Goal: Transaction & Acquisition: Subscribe to service/newsletter

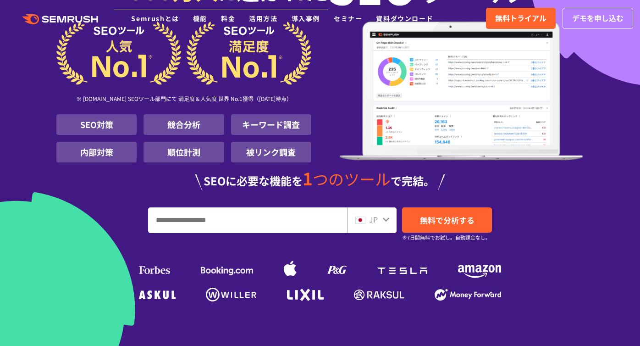
scroll to position [289, 0]
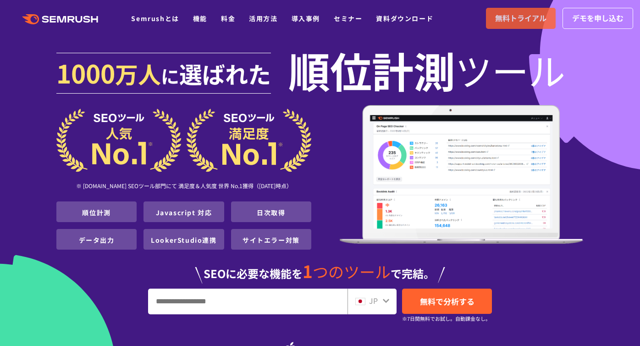
click at [537, 15] on span "無料トライアル" at bounding box center [520, 18] width 51 height 12
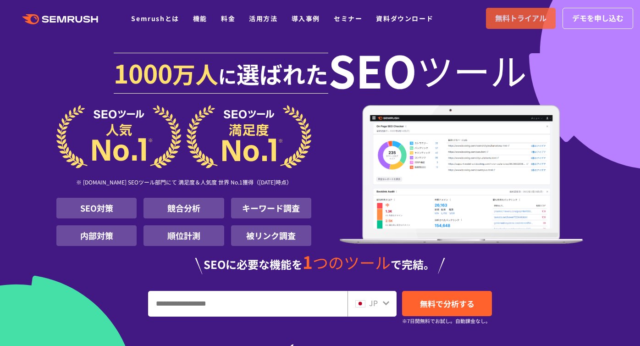
click at [523, 18] on span "無料トライアル" at bounding box center [520, 18] width 51 height 12
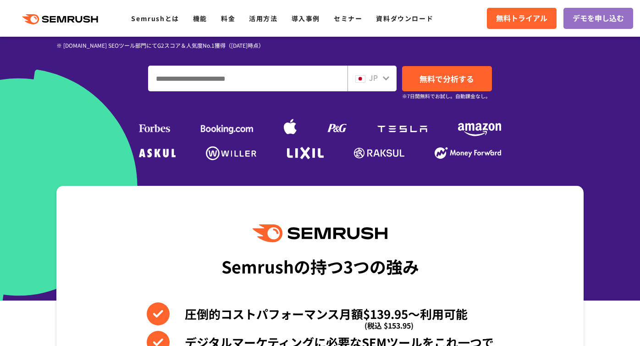
scroll to position [216, 0]
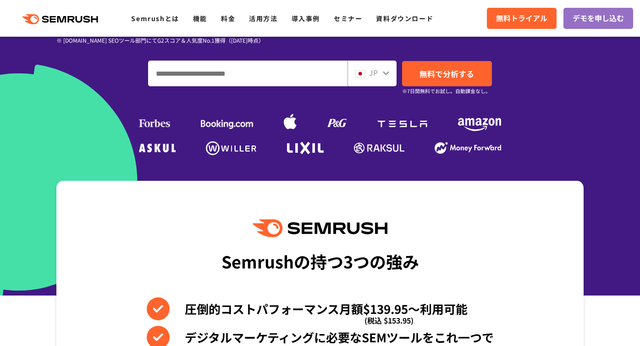
click at [249, 78] on input "ドメイン、キーワードまたはURLを入力してください" at bounding box center [248, 73] width 199 height 25
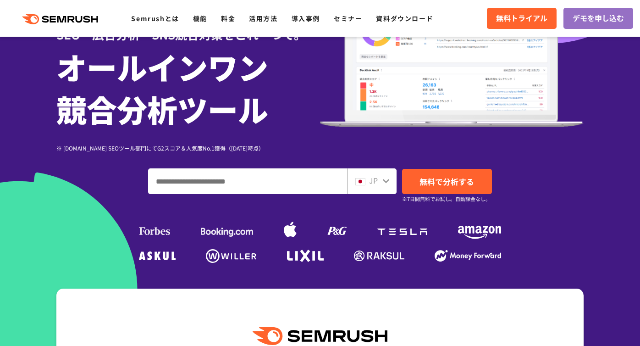
scroll to position [113, 0]
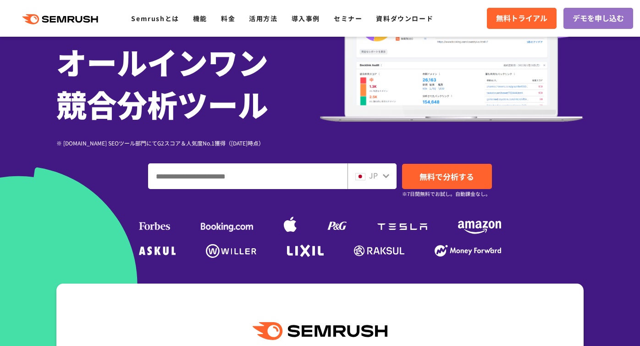
click at [253, 177] on input "ドメイン、キーワードまたはURLを入力してください" at bounding box center [248, 176] width 199 height 25
type input "*"
type input "*********"
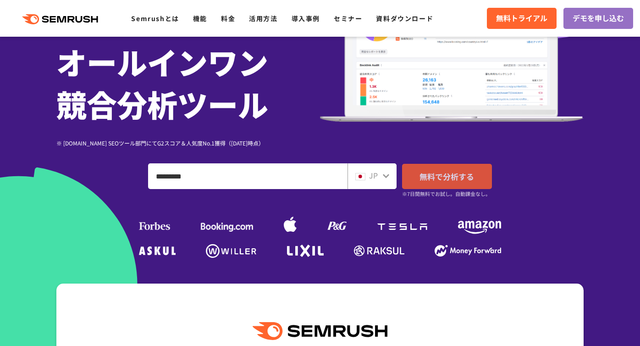
click at [447, 181] on span "無料で分析する" at bounding box center [447, 176] width 55 height 11
